Goal: Transaction & Acquisition: Subscribe to service/newsletter

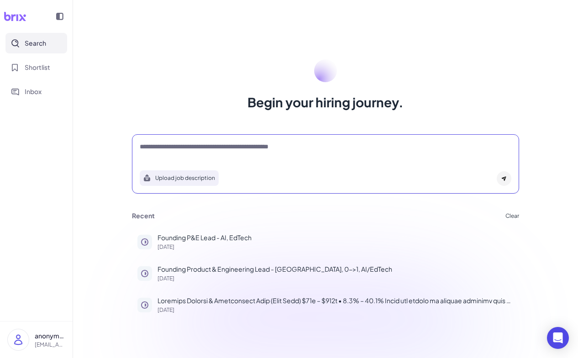
click at [223, 143] on textarea at bounding box center [326, 147] width 372 height 11
click at [224, 241] on p "Founding P&E Lead - AI, EdTech" at bounding box center [335, 238] width 356 height 10
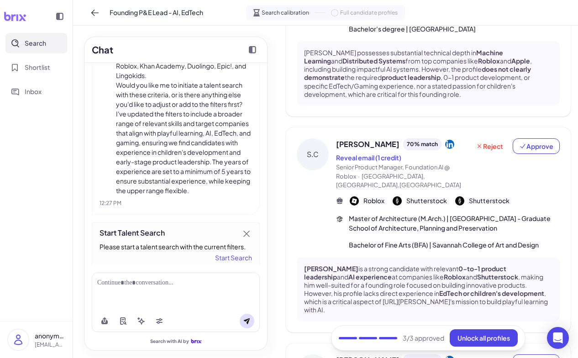
scroll to position [629, 0]
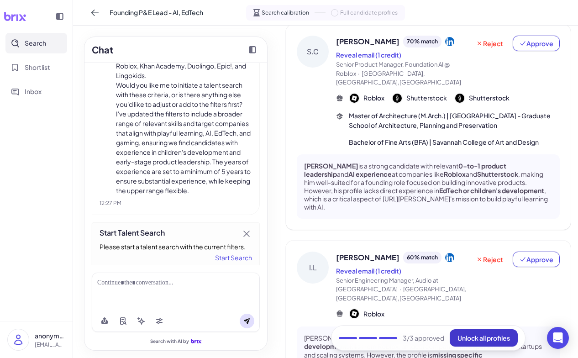
click at [480, 344] on button "Unlock all profiles" at bounding box center [484, 337] width 68 height 17
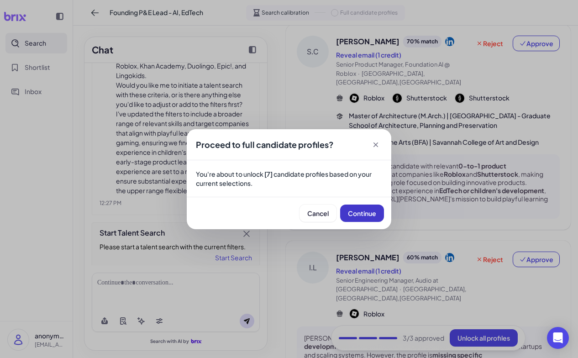
click at [372, 220] on button "Continue" at bounding box center [362, 213] width 44 height 17
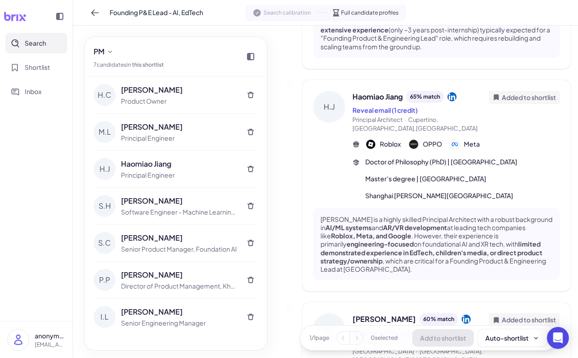
scroll to position [1061, 0]
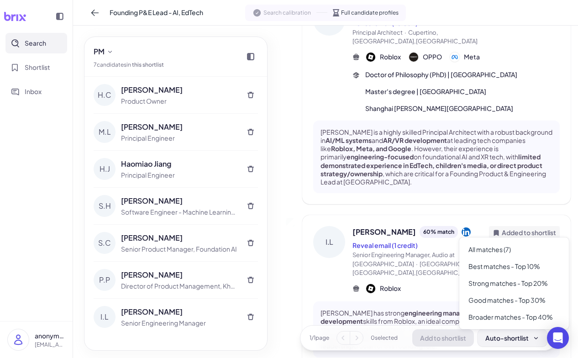
click at [513, 341] on div "Auto-shortlist" at bounding box center [512, 337] width 54 height 9
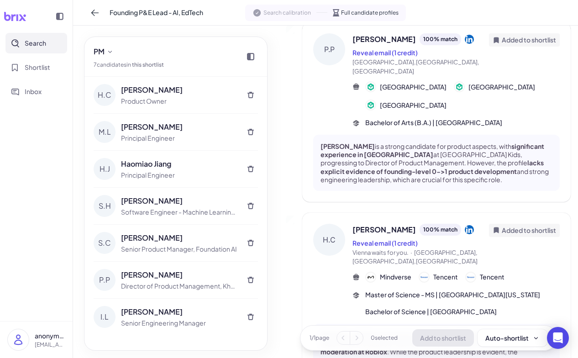
scroll to position [0, 0]
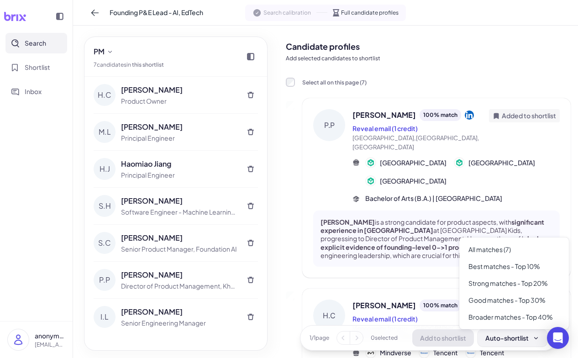
click at [513, 339] on div "Auto-shortlist" at bounding box center [512, 337] width 54 height 9
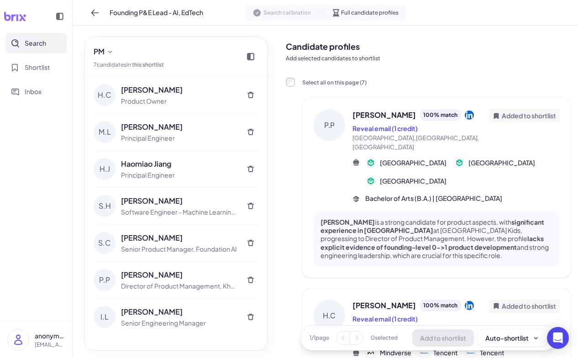
click at [471, 119] on div "[PERSON_NAME] 100 % match" at bounding box center [420, 115] width 136 height 12
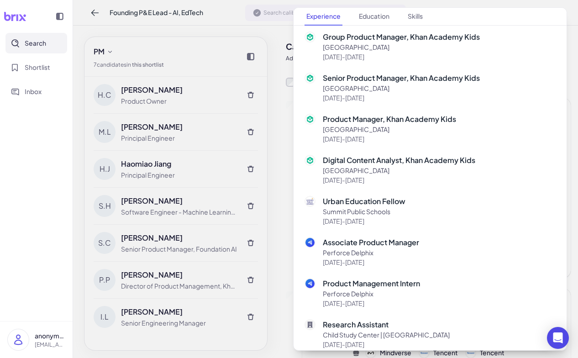
scroll to position [358, 0]
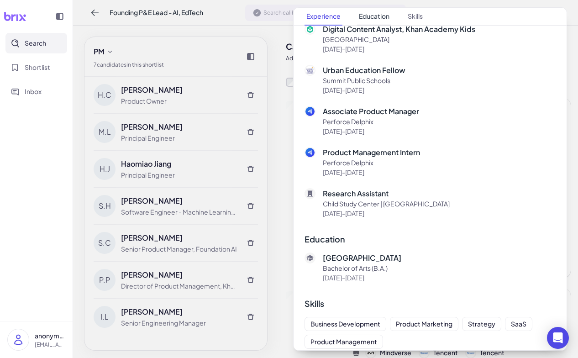
click at [372, 10] on button "Education" at bounding box center [374, 17] width 34 height 18
click at [376, 16] on button "Education" at bounding box center [374, 17] width 34 height 18
click at [405, 21] on nav "Experience Education Skills" at bounding box center [429, 17] width 251 height 18
click at [414, 18] on button "Skills" at bounding box center [415, 17] width 19 height 18
click at [379, 19] on button "Education" at bounding box center [374, 17] width 34 height 18
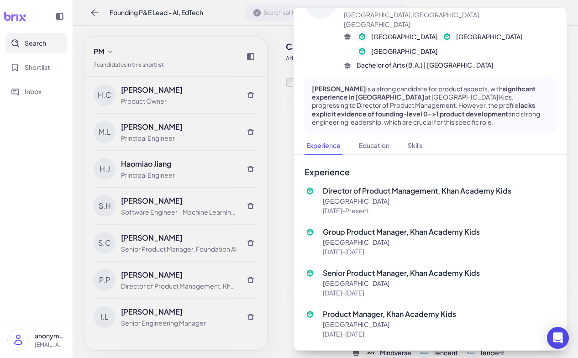
scroll to position [0, 0]
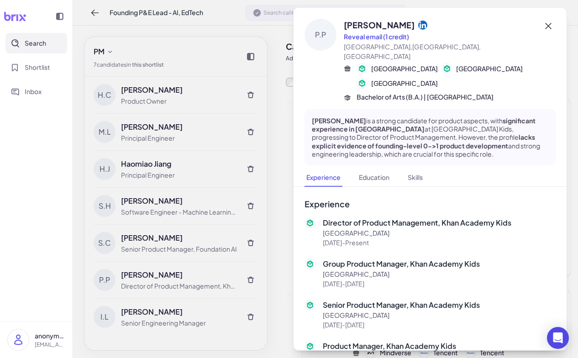
click at [549, 25] on icon at bounding box center [548, 26] width 6 height 6
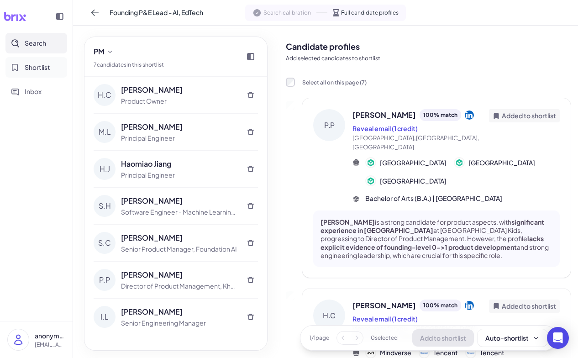
click at [36, 70] on span "Shortlist" at bounding box center [38, 68] width 26 height 10
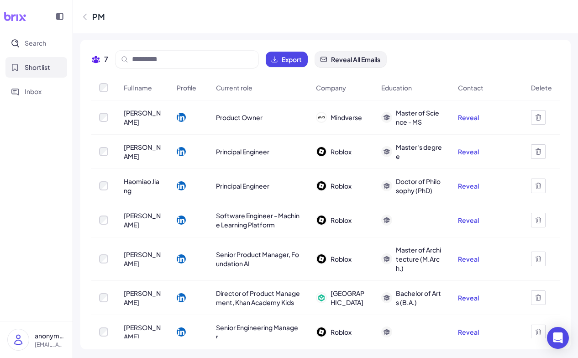
click at [336, 64] on button "Reveal All Emails" at bounding box center [350, 60] width 71 height 16
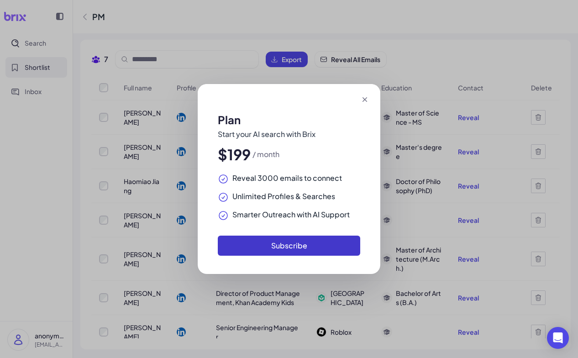
click at [289, 241] on button "Subscribe" at bounding box center [289, 246] width 142 height 20
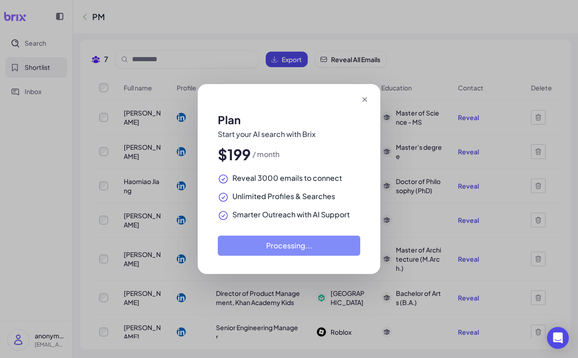
click at [370, 94] on div at bounding box center [289, 99] width 183 height 31
click at [366, 97] on icon at bounding box center [364, 99] width 9 height 9
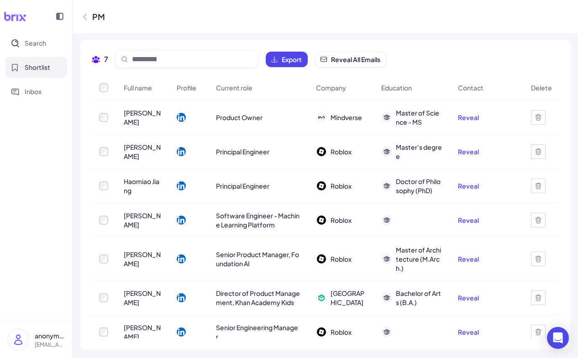
click at [18, 337] on img at bounding box center [18, 339] width 21 height 21
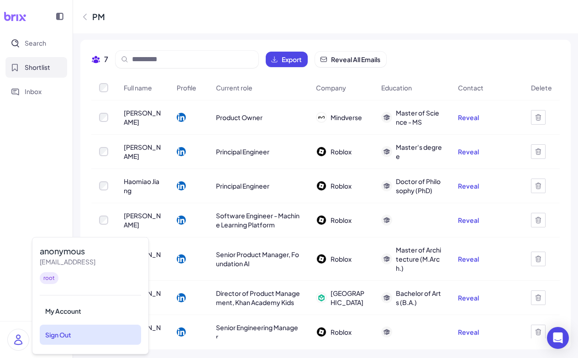
click at [68, 339] on div "Sign Out" at bounding box center [90, 335] width 101 height 20
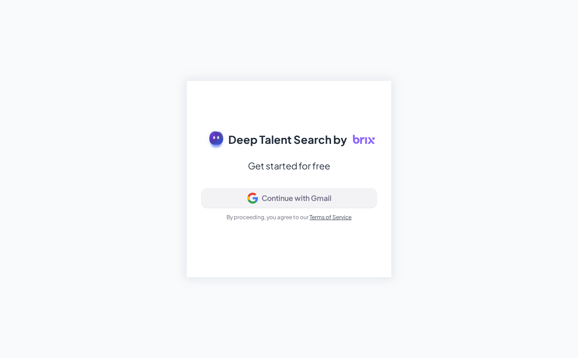
click at [264, 199] on div "Continue with Gmail" at bounding box center [297, 198] width 70 height 9
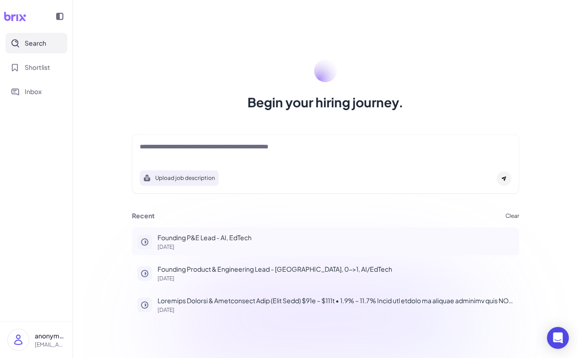
click at [235, 244] on p "[DATE]" at bounding box center [335, 246] width 356 height 5
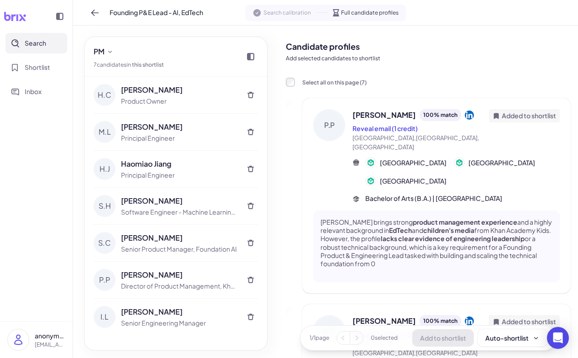
click at [461, 113] on div "[PERSON_NAME] 100 % match" at bounding box center [420, 115] width 136 height 12
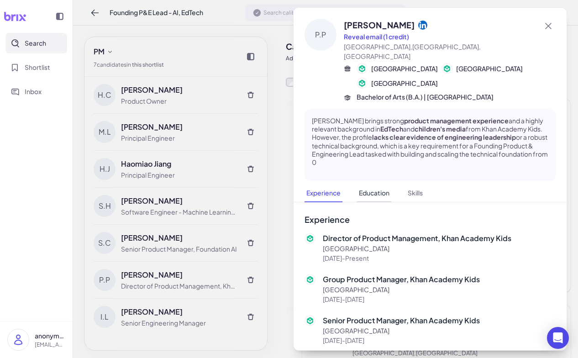
click at [363, 189] on button "Education" at bounding box center [374, 193] width 34 height 18
click at [218, 28] on div at bounding box center [289, 179] width 578 height 358
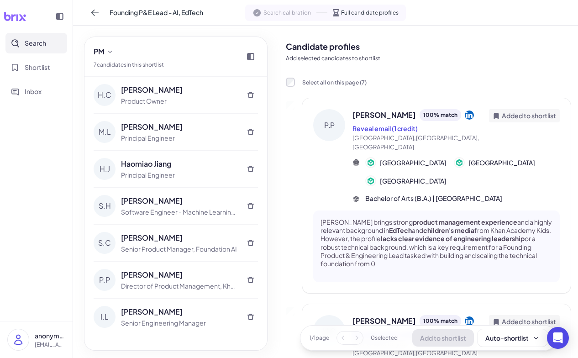
click at [107, 14] on div "Founding P&E Lead - AI, EdTech" at bounding box center [145, 12] width 115 height 15
click at [94, 11] on icon at bounding box center [94, 12] width 9 height 9
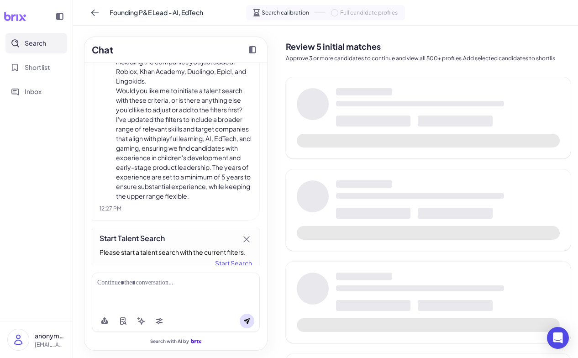
scroll to position [1179, 0]
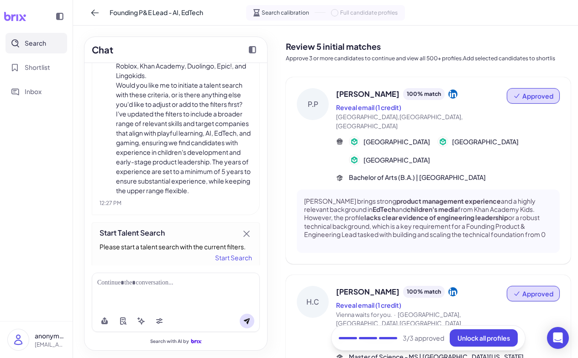
click at [246, 231] on icon at bounding box center [246, 233] width 5 height 5
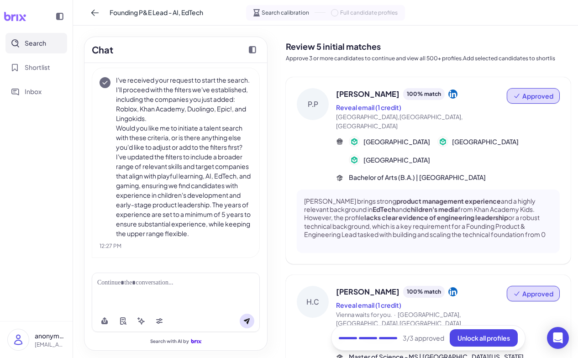
scroll to position [1125, 0]
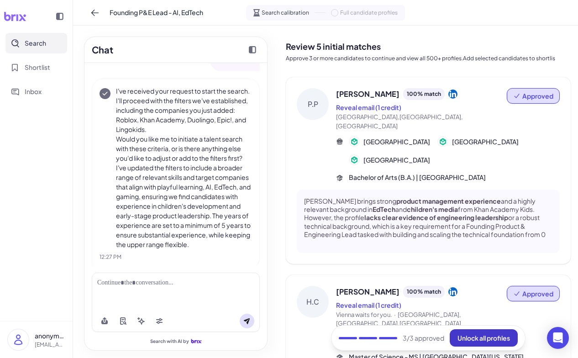
click at [485, 336] on span "Unlock all profiles" at bounding box center [483, 338] width 52 height 8
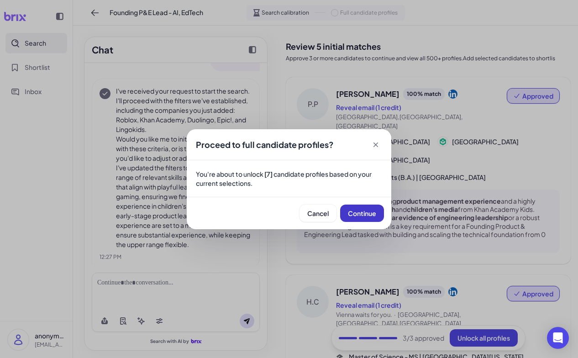
click at [360, 213] on span "Continue" at bounding box center [362, 213] width 28 height 8
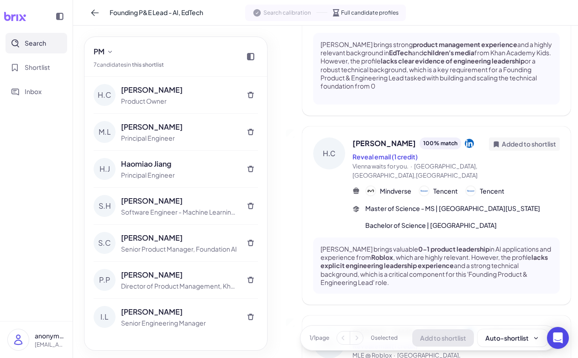
scroll to position [0, 0]
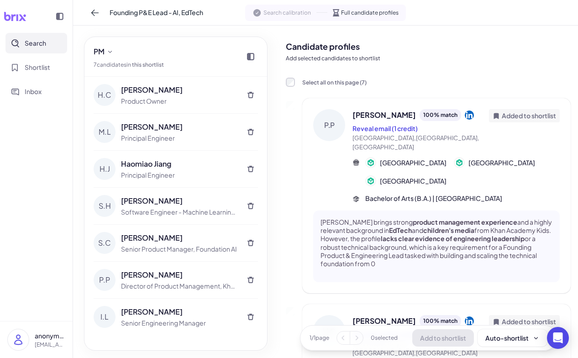
click at [160, 90] on div "[PERSON_NAME]" at bounding box center [179, 89] width 117 height 11
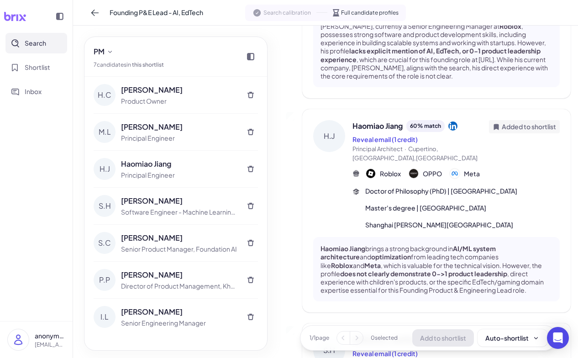
scroll to position [1069, 0]
